Goal: Transaction & Acquisition: Purchase product/service

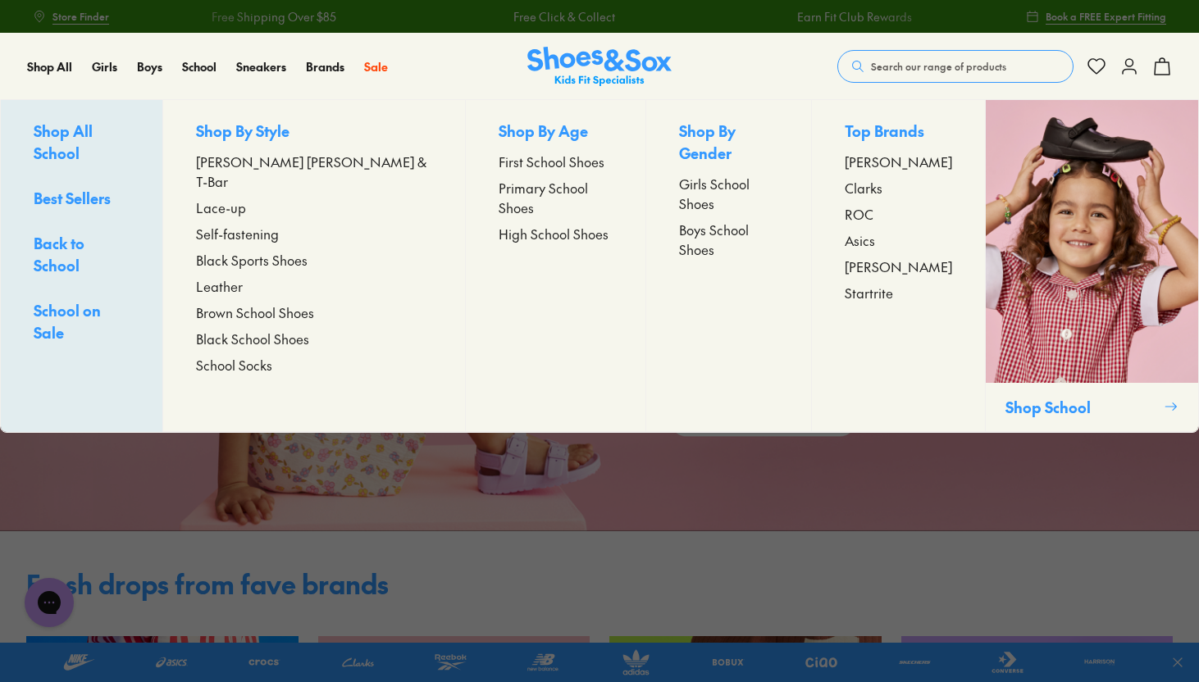
click at [512, 224] on span "High School Shoes" at bounding box center [553, 234] width 110 height 20
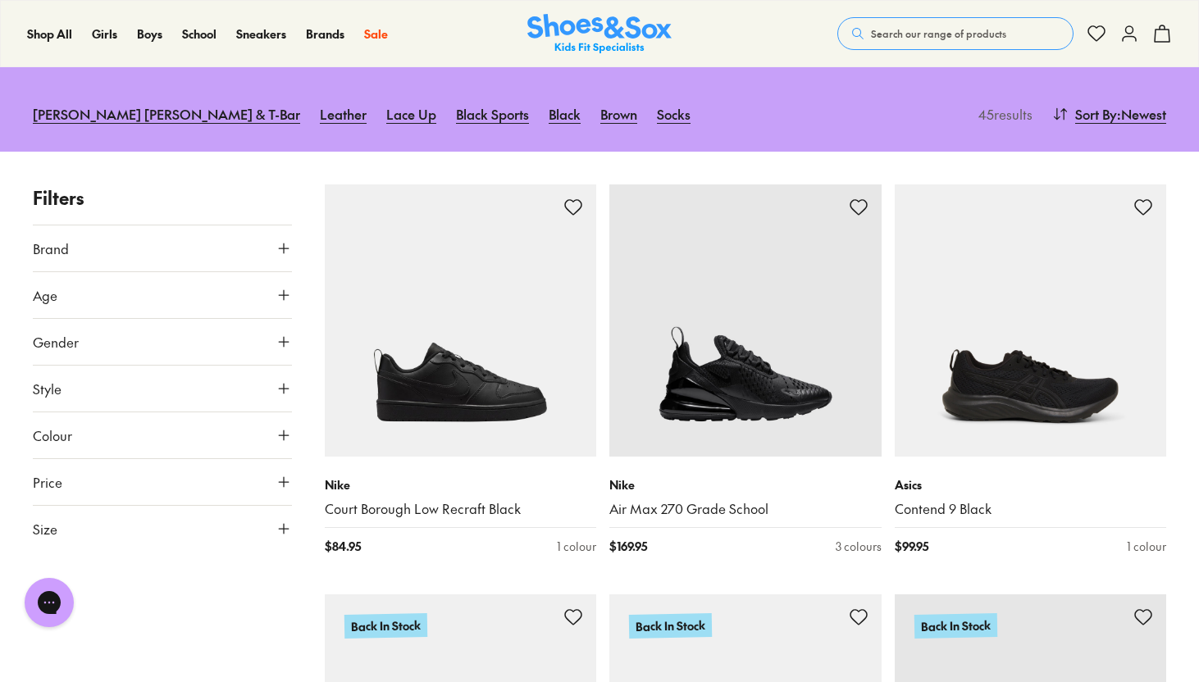
scroll to position [153, 0]
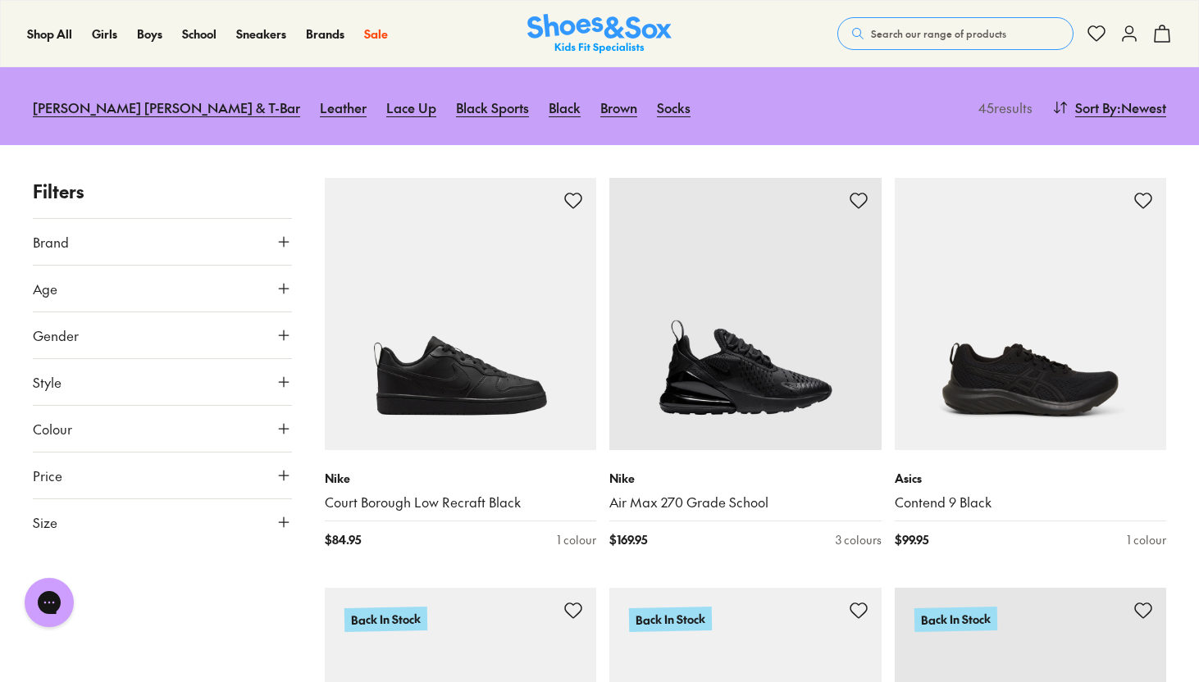
click at [171, 413] on button "Colour" at bounding box center [162, 429] width 259 height 46
click at [60, 466] on label "Black" at bounding box center [66, 468] width 29 height 17
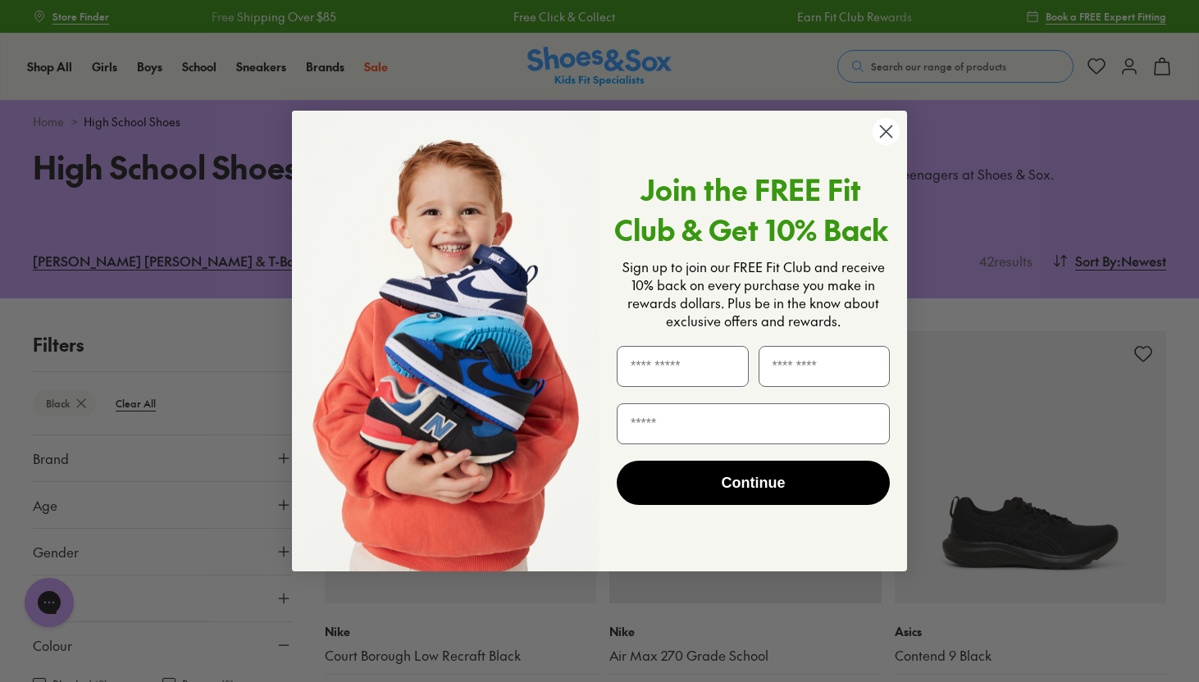
click at [881, 127] on icon "Close dialog" at bounding box center [886, 130] width 11 height 11
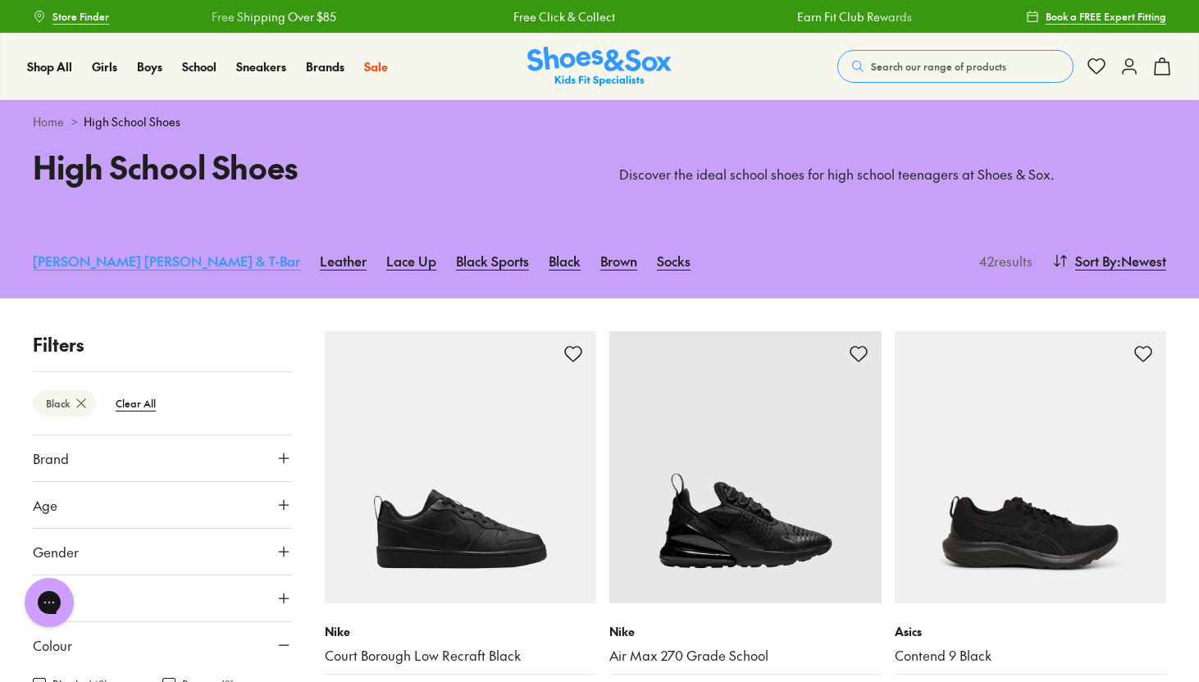
click at [84, 269] on link "[PERSON_NAME] [PERSON_NAME] & T-Bar" at bounding box center [166, 261] width 267 height 36
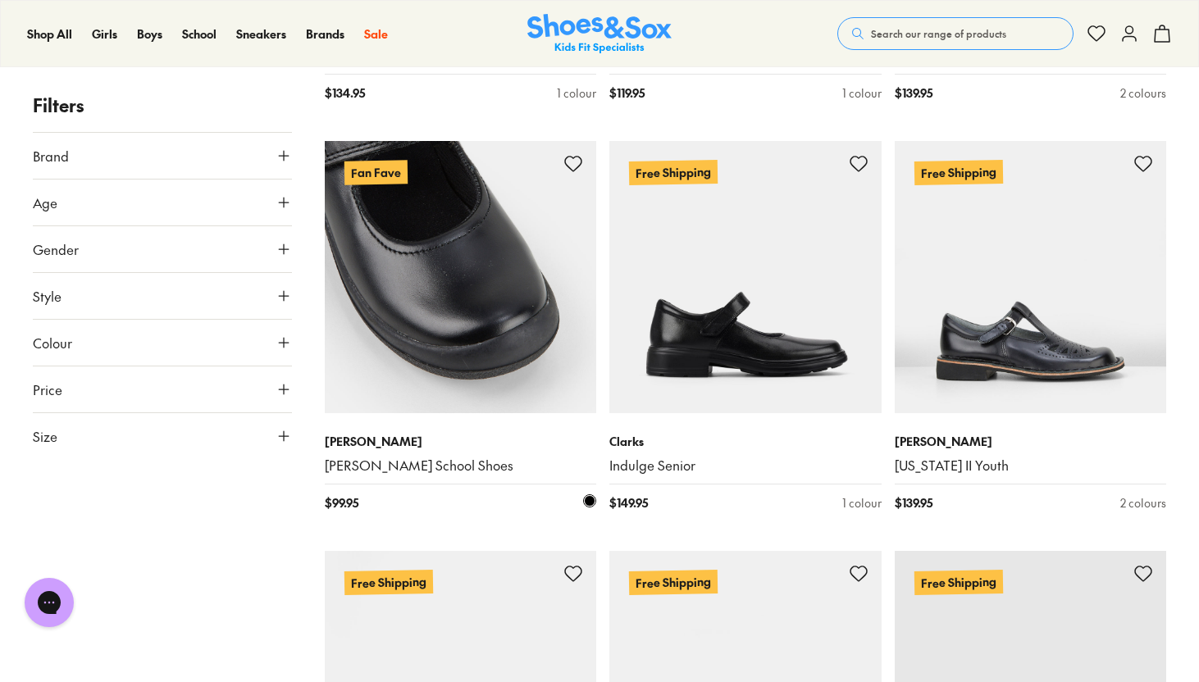
scroll to position [499, 0]
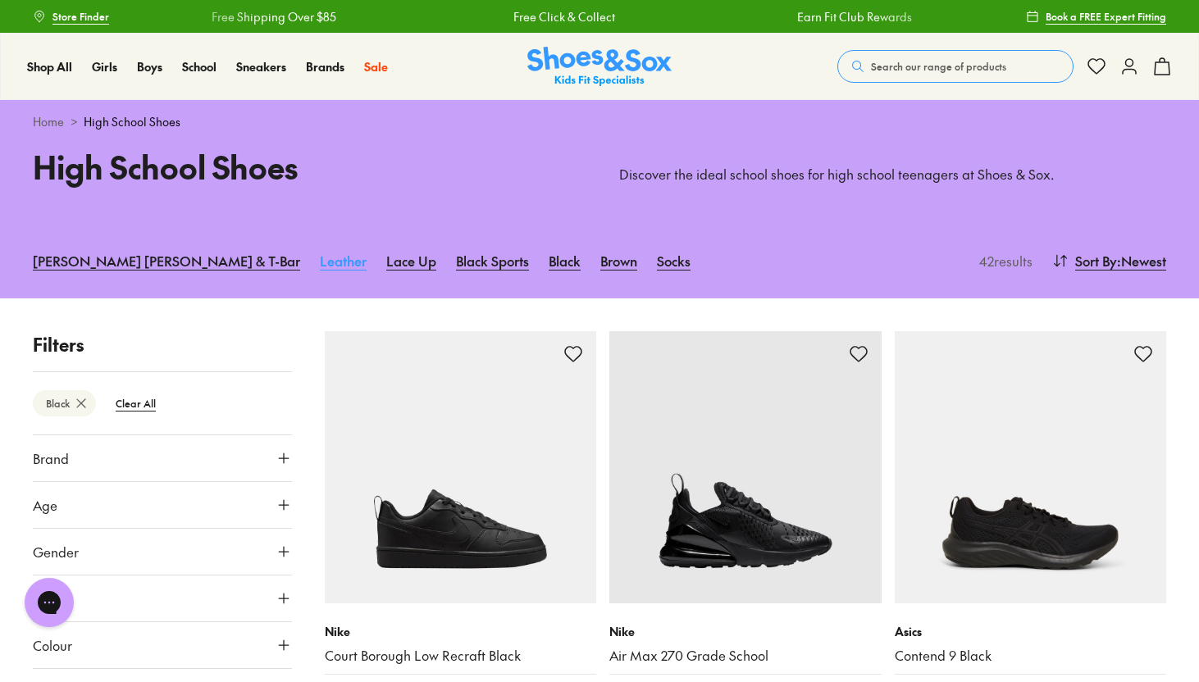
click at [320, 262] on link "Leather" at bounding box center [343, 261] width 47 height 36
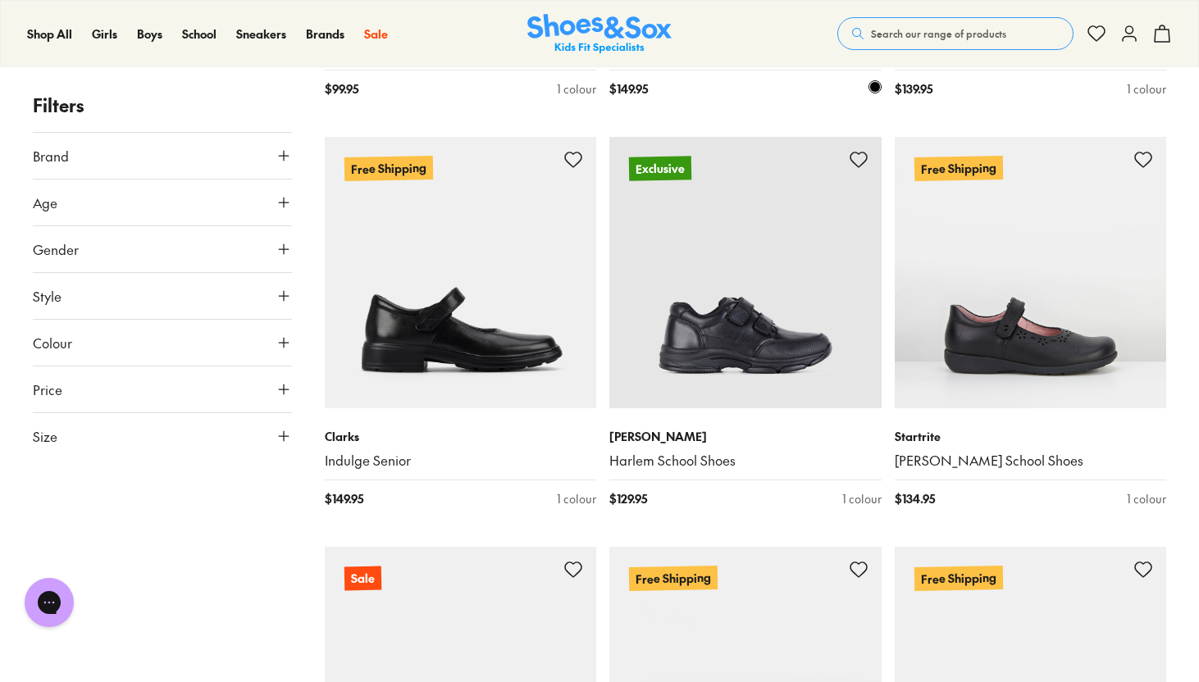
scroll to position [2280, 0]
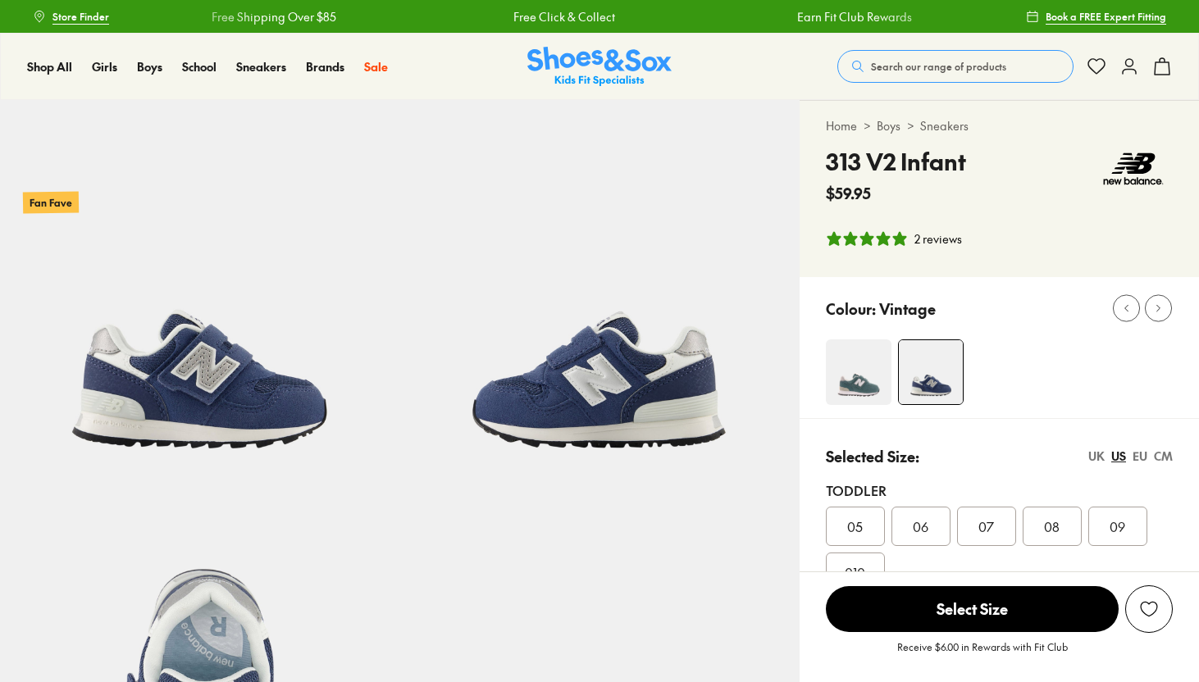
select select "*"
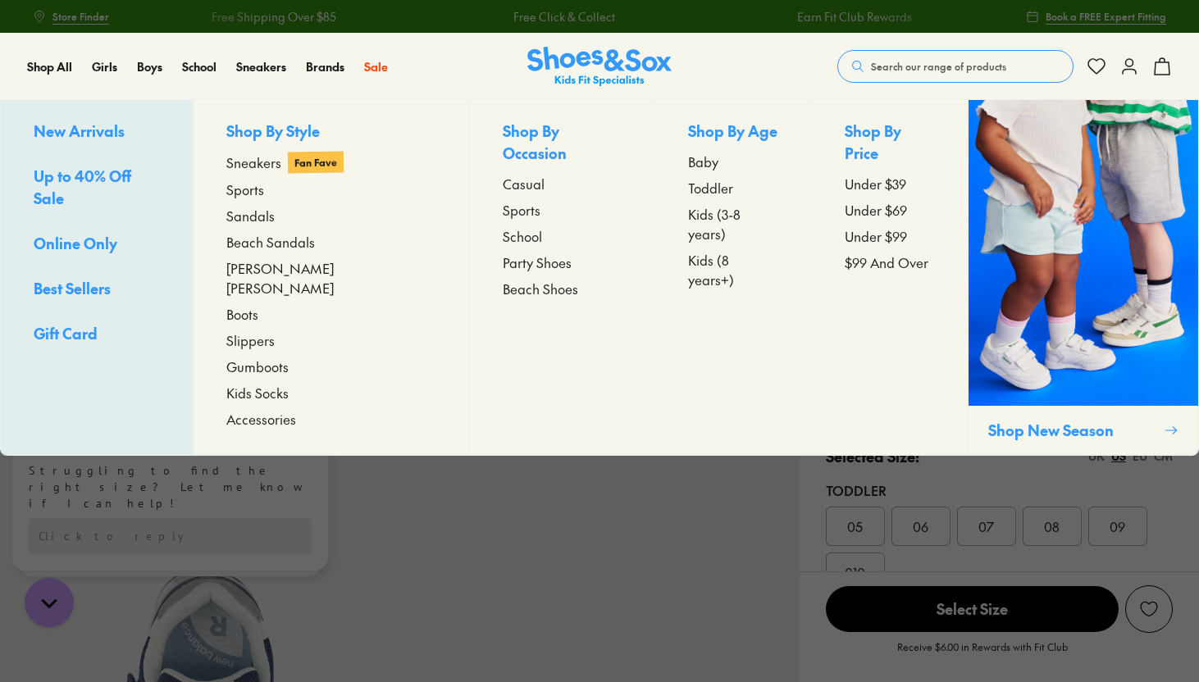
click at [50, 77] on div "Shop All New Arrivals Up to 40% Off Sale Online Only Best Sellers Gift Card Sho…" at bounding box center [59, 67] width 65 height 66
